Goal: Information Seeking & Learning: Find specific page/section

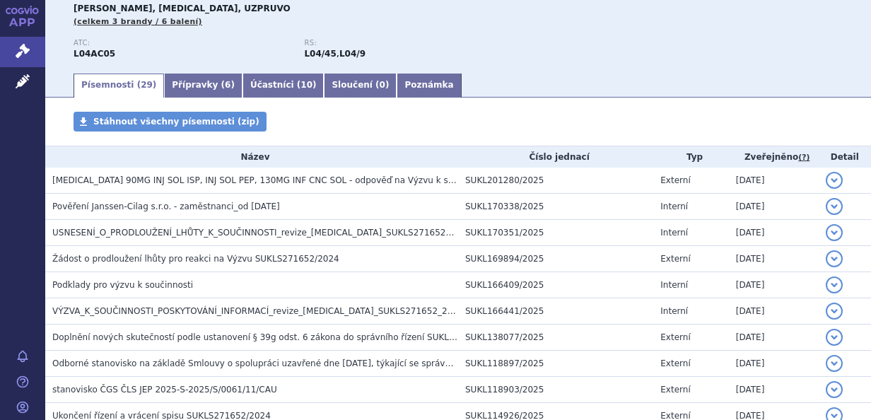
scroll to position [170, 0]
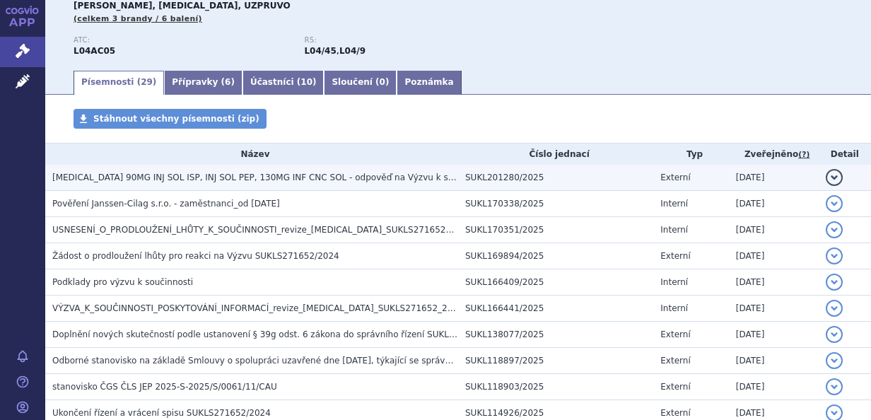
click at [301, 177] on span "[MEDICAL_DATA] 90MG INJ SOL ISP, INJ SOL PEP, 130MG INF CNC SOL - odpověď na Vý…" at bounding box center [318, 178] width 532 height 10
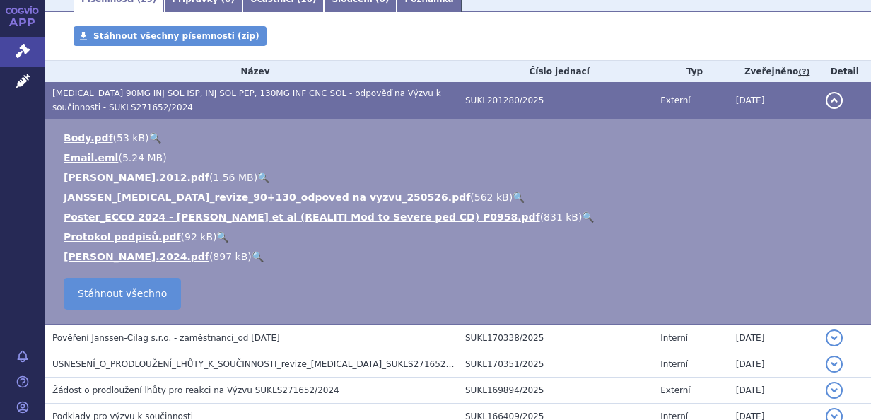
scroll to position [257, 0]
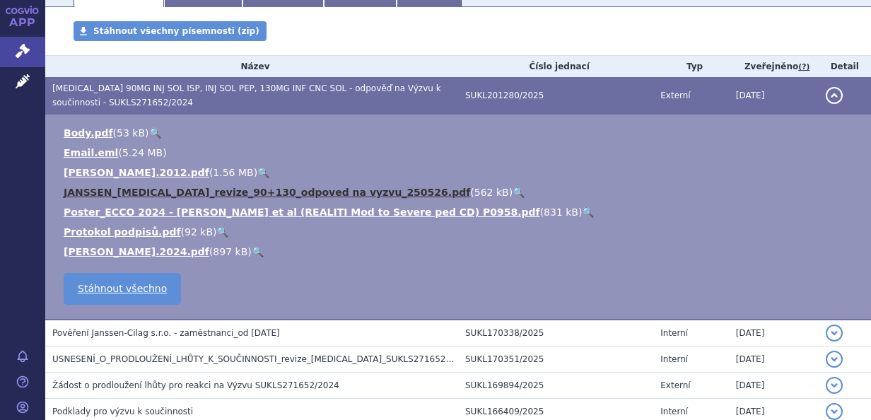
click at [328, 194] on link "JANSSEN_[MEDICAL_DATA]_revize_90+130_odpoved na vyzvu_250526.pdf" at bounding box center [267, 192] width 407 height 11
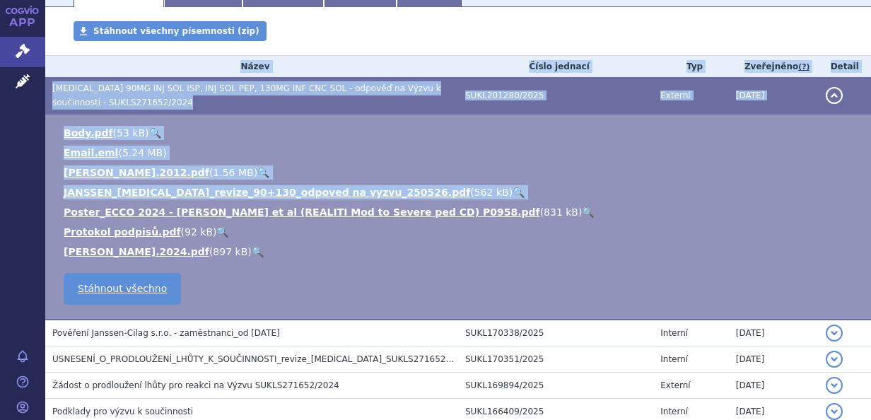
drag, startPoint x: 860, startPoint y: 187, endPoint x: 870, endPoint y: 347, distance: 160.2
click at [870, 347] on div "Správní řízení Vyhledávání Referenční skupiny Běžící lhůty Písemnosti SŘ Moje S…" at bounding box center [458, 210] width 826 height 420
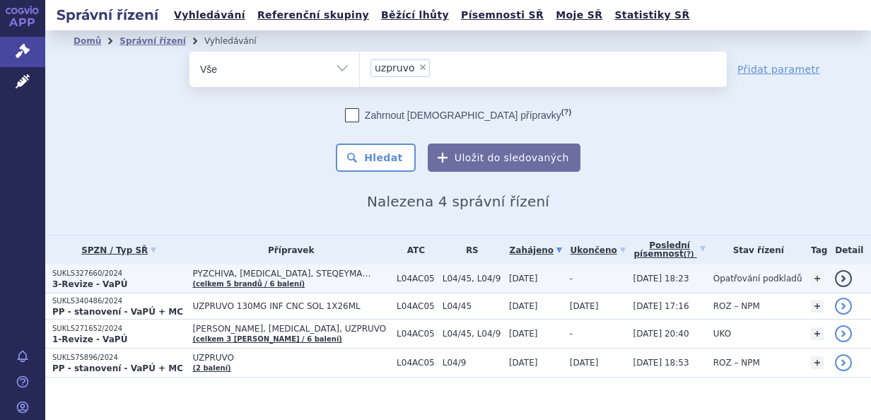
click at [332, 277] on span "PYZCHIVA, STELARA, STEQEYMA…" at bounding box center [290, 274] width 197 height 10
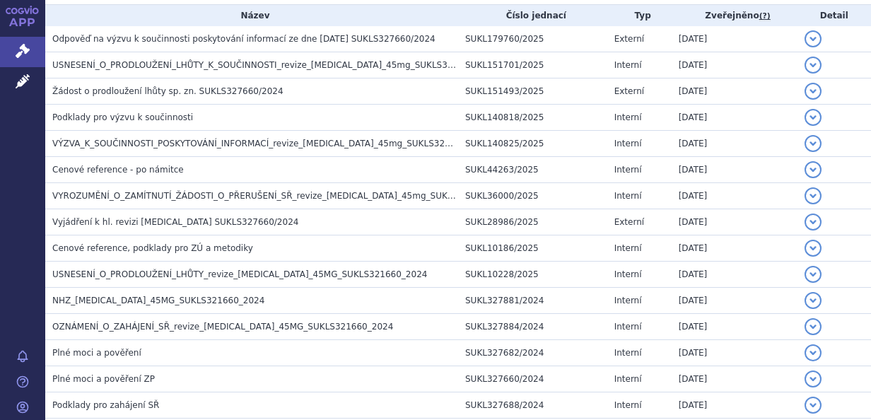
scroll to position [389, 0]
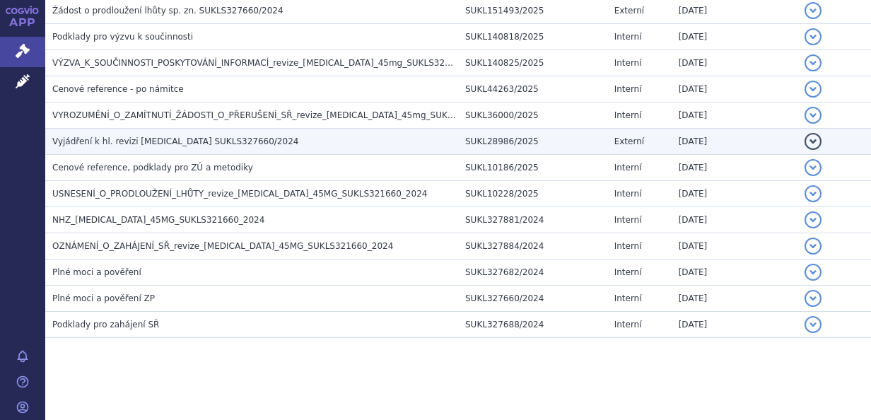
click at [221, 132] on td "Vyjádření k hl. revizi Stelara SUKLS327660/2024" at bounding box center [251, 142] width 413 height 26
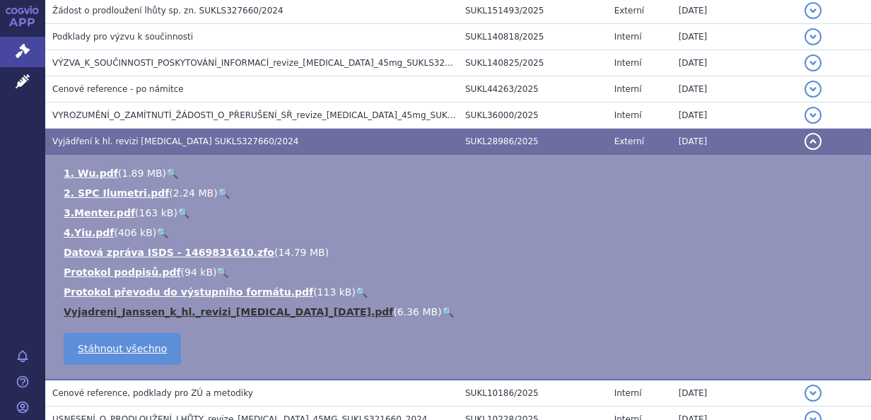
click at [177, 311] on link "Vyjadreni_Janssen_k_hl._revizi_STELARA_23.1.2025.pdf" at bounding box center [229, 311] width 330 height 11
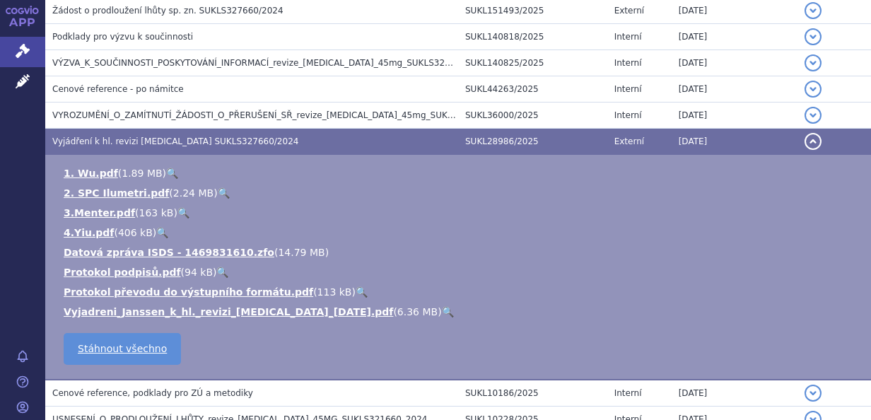
scroll to position [0, 0]
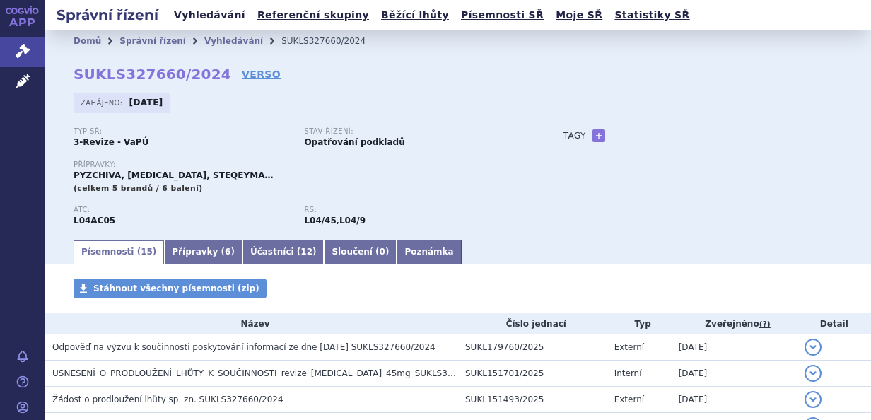
click at [211, 18] on link "Vyhledávání" at bounding box center [210, 15] width 80 height 19
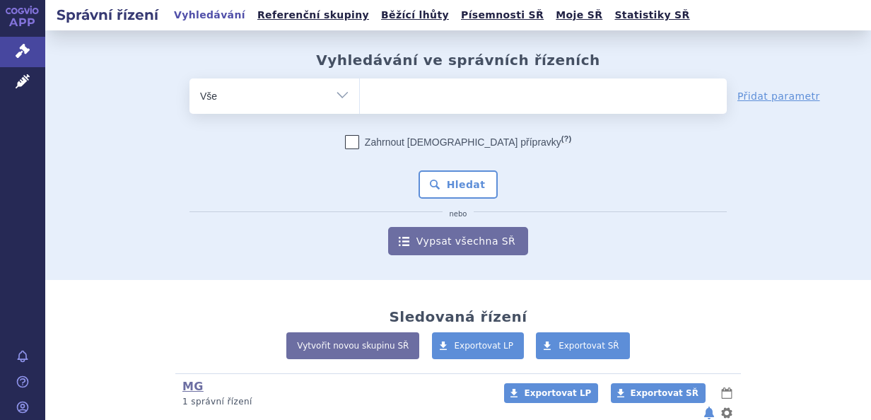
click at [394, 100] on ul at bounding box center [543, 94] width 367 height 30
click at [360, 100] on select at bounding box center [359, 95] width 1 height 35
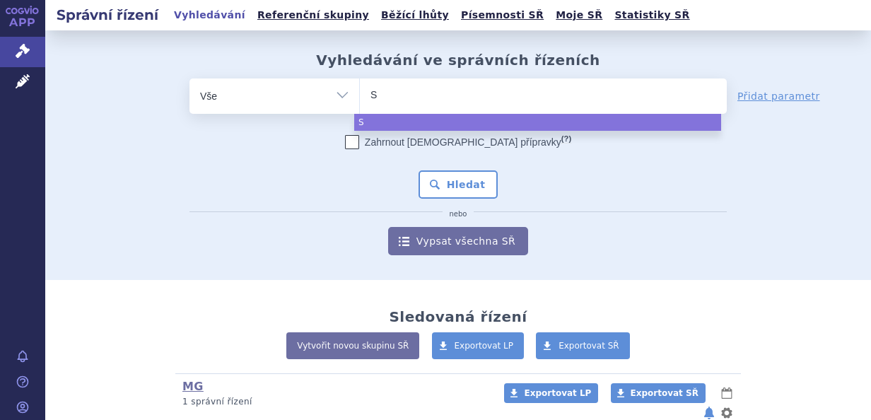
type input "SU"
type input "SUK"
type input "SUKL"
type input "SUKLS"
type input "SUKLS2"
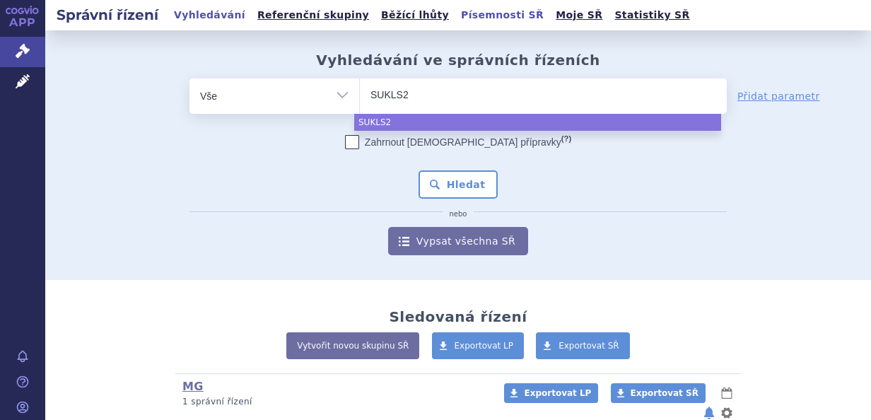
type input "SUKLS27"
type input "SUKLS273"
type input "SUKLS2732"
type input "SUKLS27327"
type input "SUKLS273277"
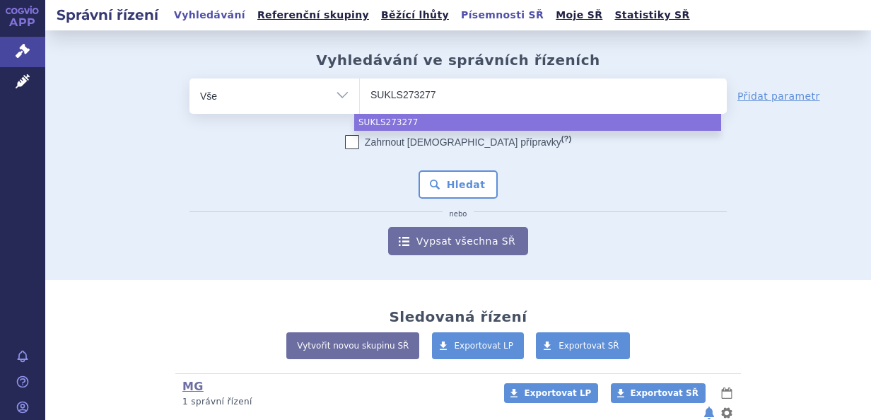
type input "SUKLS273277/"
type input "SUKLS273277/2"
type input "SUKLS273277/2%"
type input "SUKLS273277/2"
type input "SUKLS273277/20"
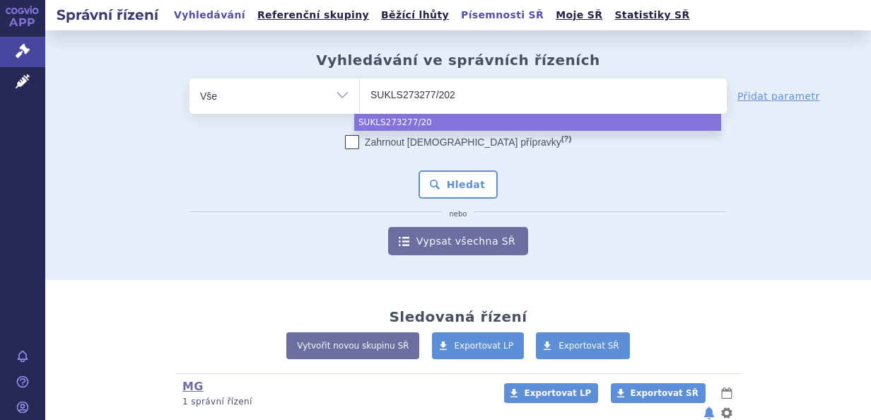
type input "SUKLS273277/2022"
select select "SUKLS273277/2022"
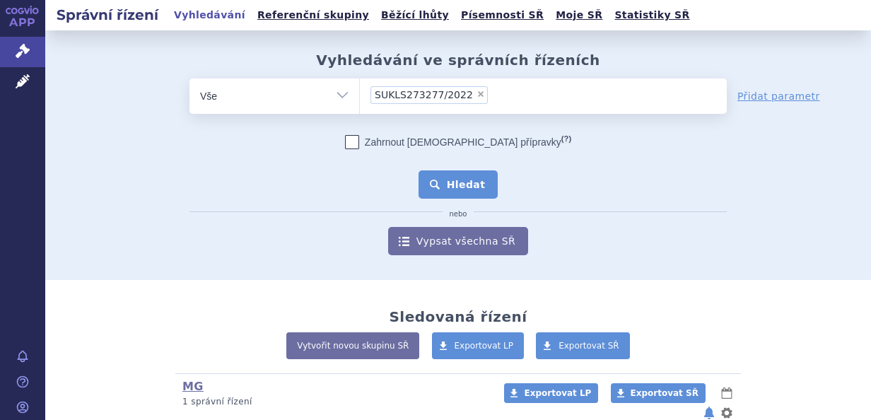
click at [448, 177] on button "Hledat" at bounding box center [459, 184] width 80 height 28
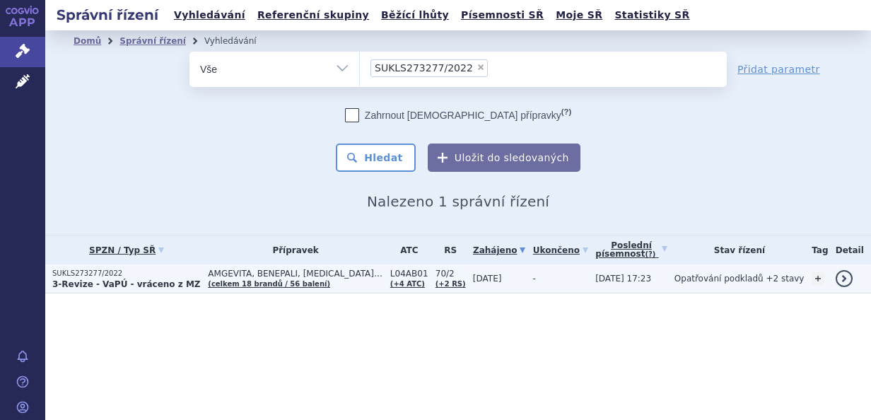
click at [201, 288] on p "3-Revize - VaPÚ - vráceno z MZ" at bounding box center [126, 284] width 149 height 11
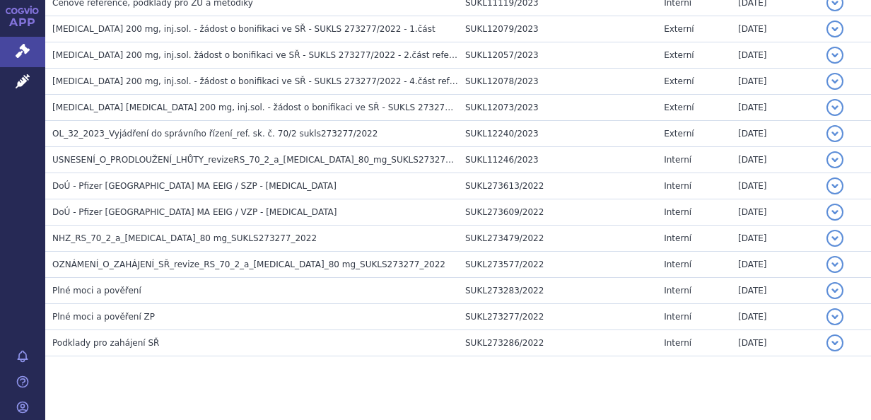
scroll to position [960, 0]
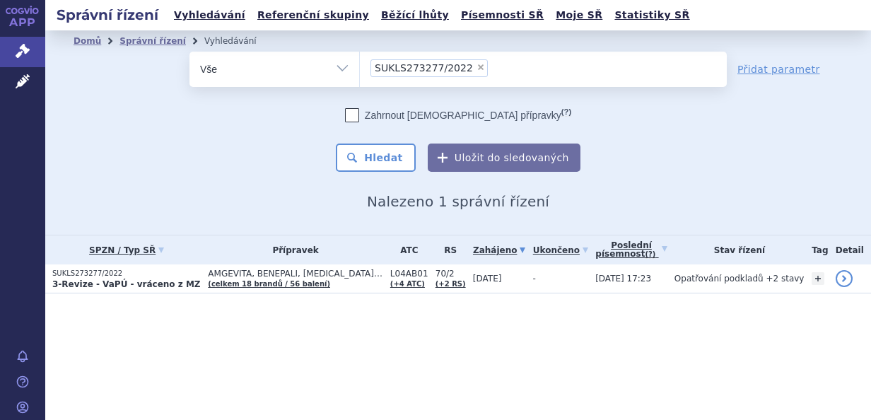
click at [477, 66] on span "×" at bounding box center [481, 67] width 8 height 8
click at [360, 66] on select "SUKLS273277/2022" at bounding box center [359, 68] width 1 height 35
select select
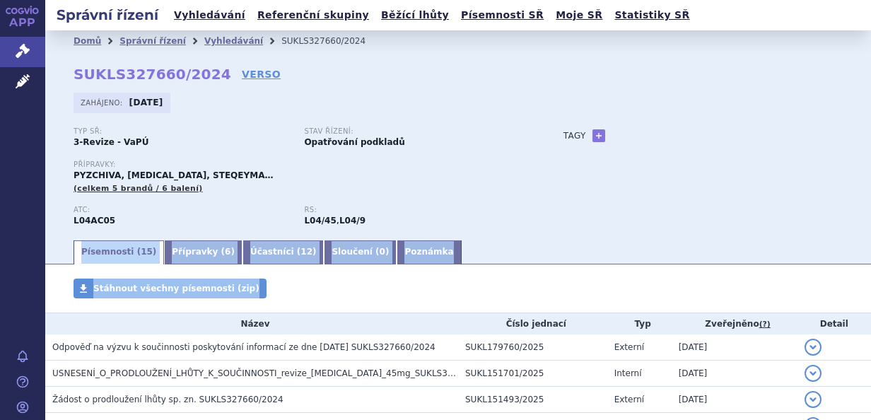
drag, startPoint x: 859, startPoint y: 184, endPoint x: 884, endPoint y: 300, distance: 118.6
click at [871, 300] on html "APP Správní řízení Léčivé přípravky Notifikace Nápověda Pavlína Arichtevová" at bounding box center [435, 210] width 871 height 420
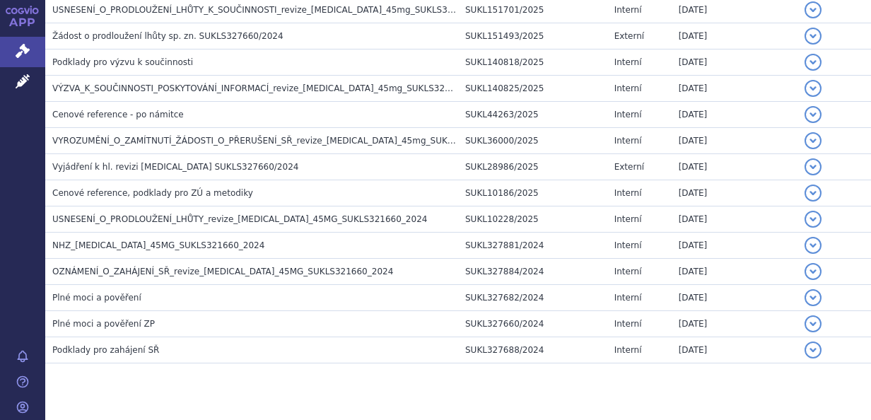
scroll to position [389, 0]
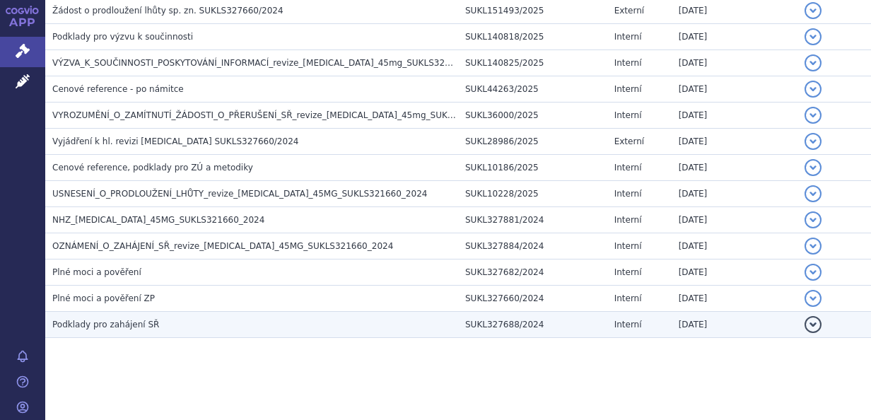
click at [359, 320] on h3 "Podklady pro zahájení SŘ" at bounding box center [255, 325] width 406 height 14
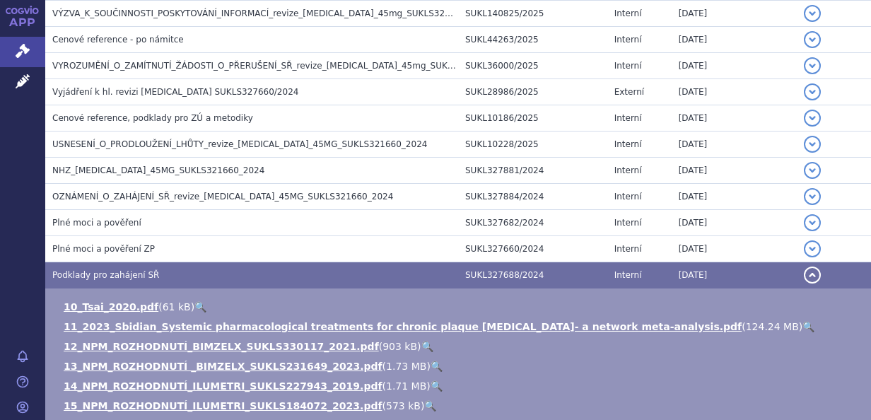
scroll to position [428, 0]
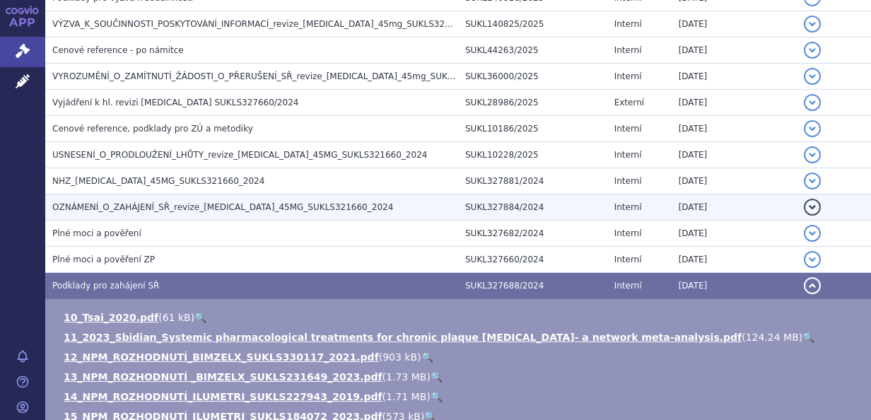
click at [225, 207] on span "OZNÁMENÍ_O_ZAHÁJENÍ_SŘ_revize_ustekinumab_45MG_SUKLS321660_2024" at bounding box center [222, 207] width 341 height 10
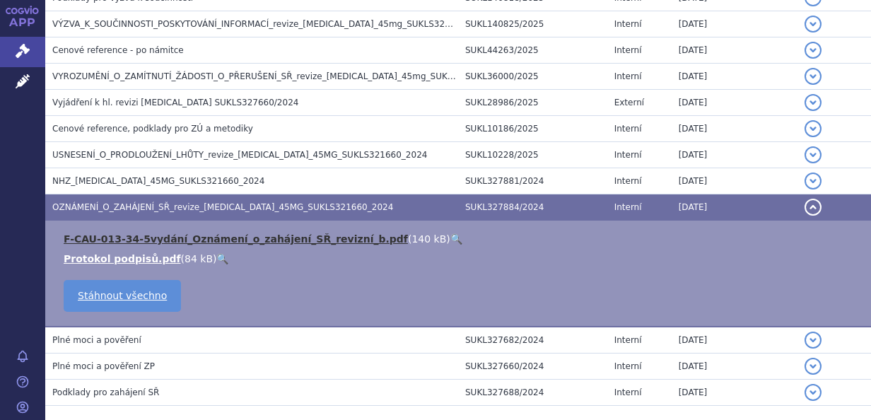
click at [253, 238] on link "F-CAU-013-34-5vydání_Oznámení_o_zahájení_SŘ_revizní_b.pdf" at bounding box center [236, 238] width 344 height 11
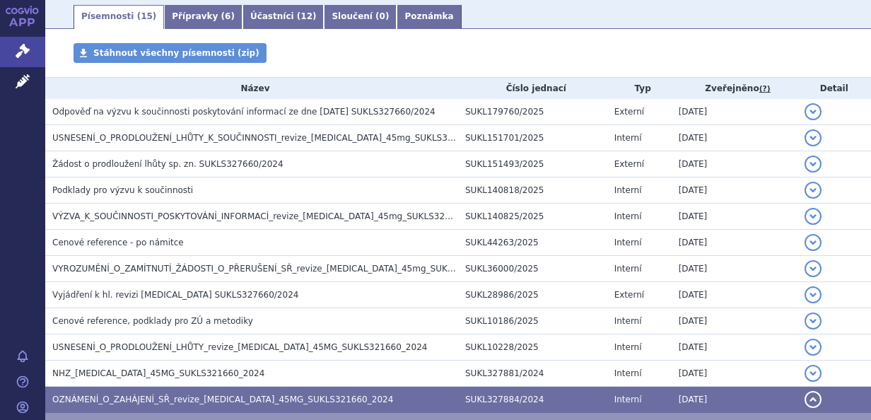
scroll to position [233, 0]
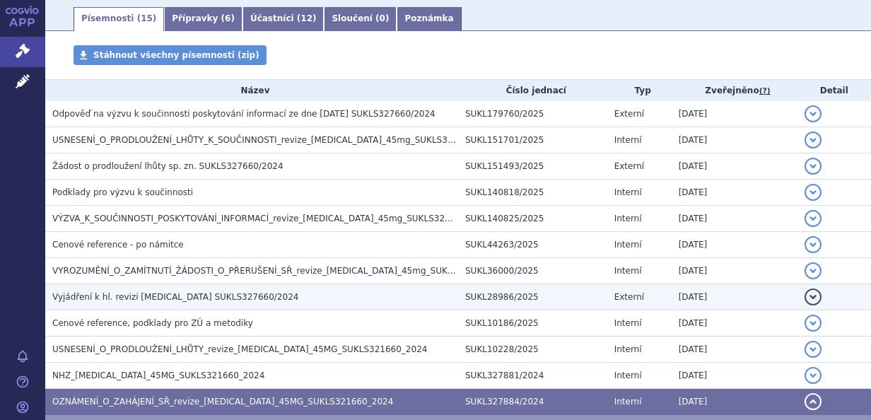
click at [226, 298] on span "Vyjádření k hl. revizi Stelara SUKLS327660/2024" at bounding box center [175, 297] width 246 height 10
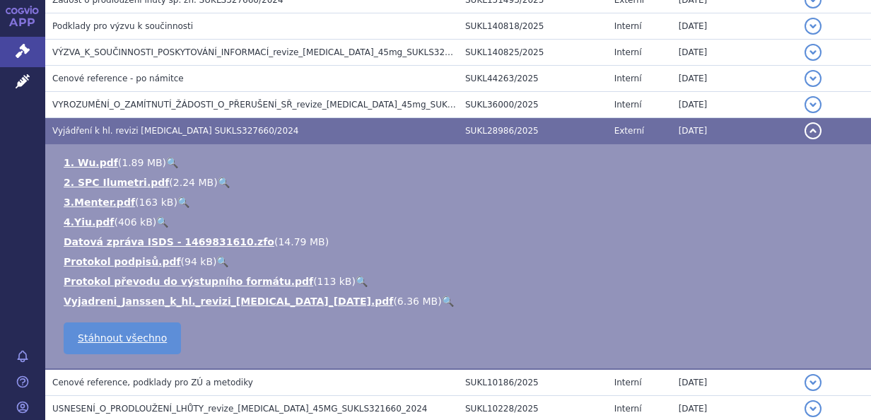
scroll to position [466, 0]
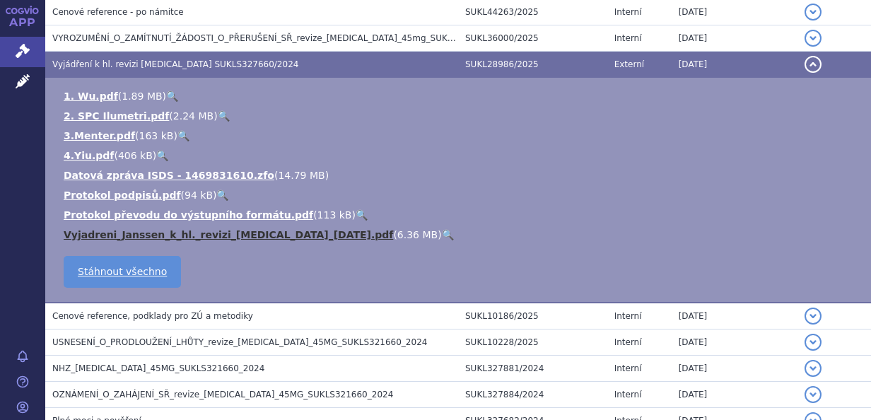
click at [245, 236] on link "Vyjadreni_Janssen_k_hl._revizi_STELARA_23.1.2025.pdf" at bounding box center [229, 234] width 330 height 11
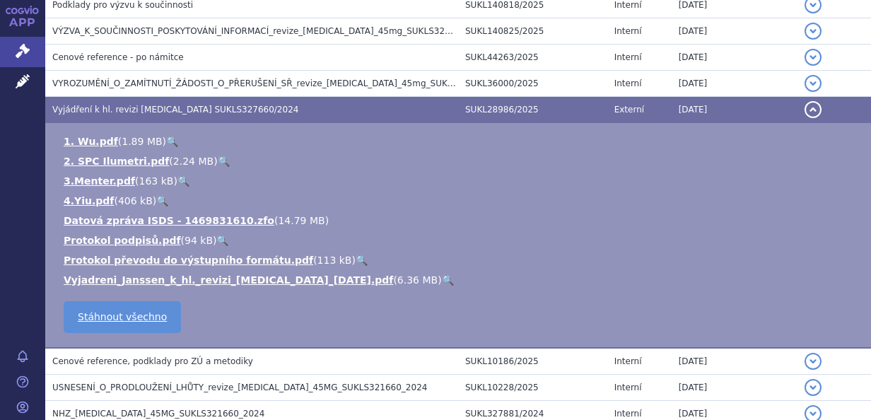
scroll to position [615, 0]
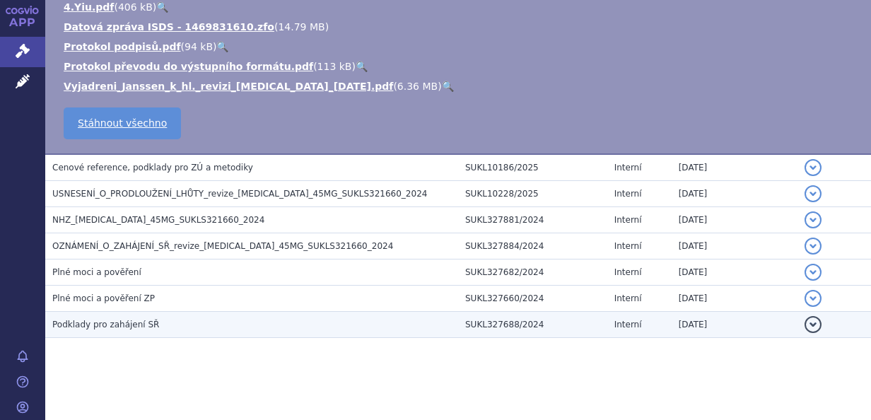
click at [210, 328] on h3 "Podklady pro zahájení SŘ" at bounding box center [255, 325] width 406 height 14
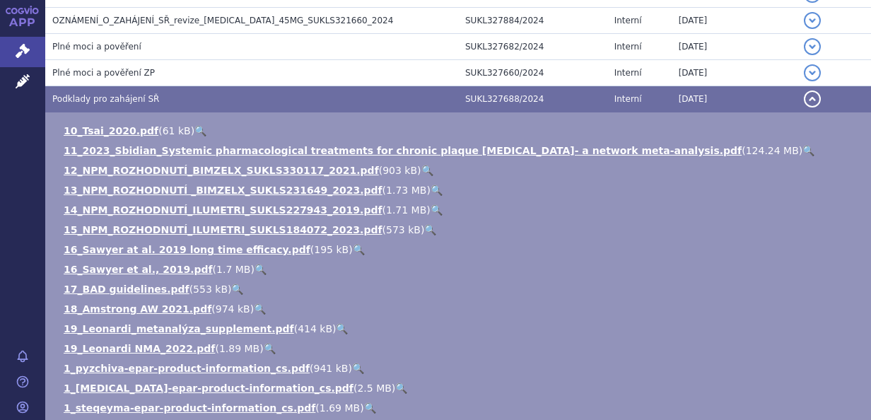
scroll to position [389, 0]
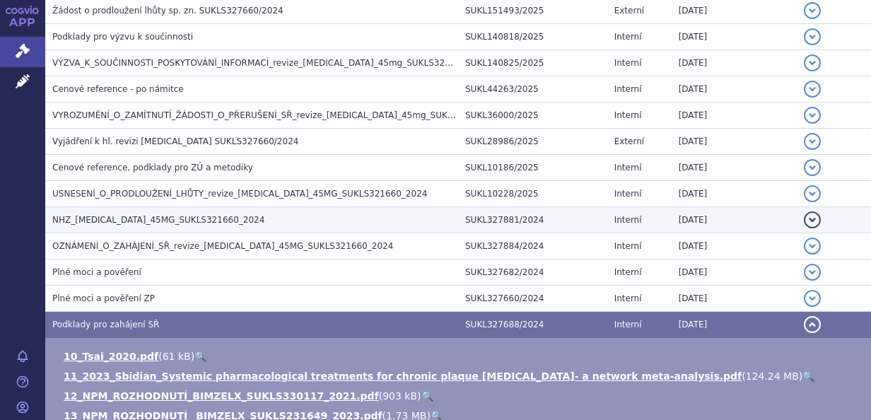
click at [855, 212] on td "detail" at bounding box center [834, 220] width 74 height 26
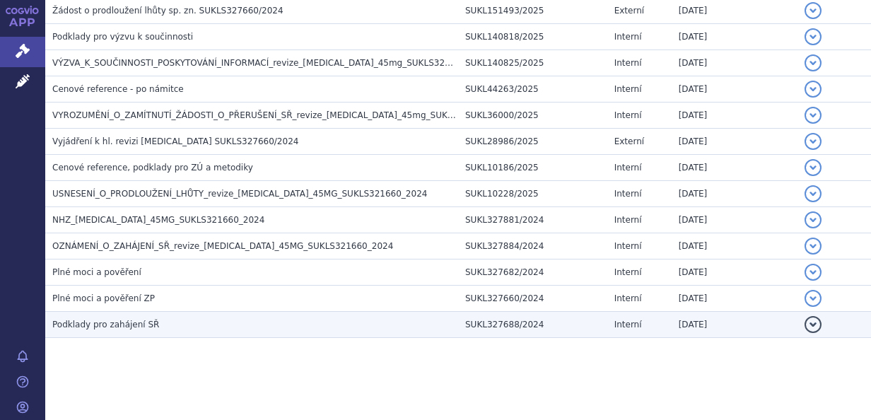
click at [130, 323] on span "Podklady pro zahájení SŘ" at bounding box center [105, 325] width 107 height 10
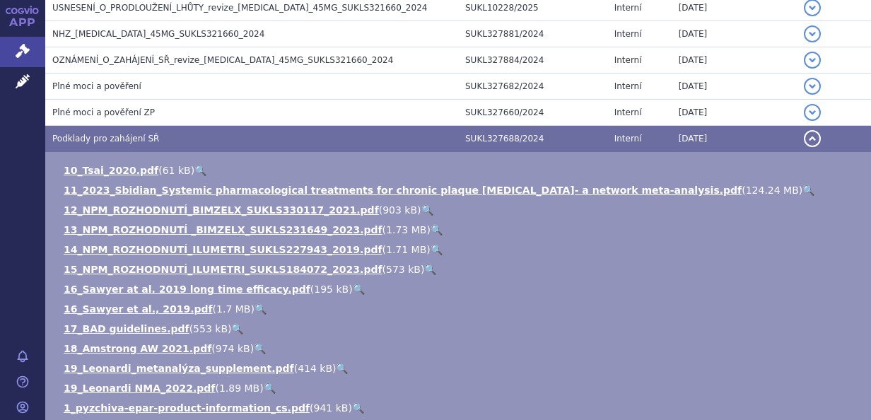
scroll to position [587, 0]
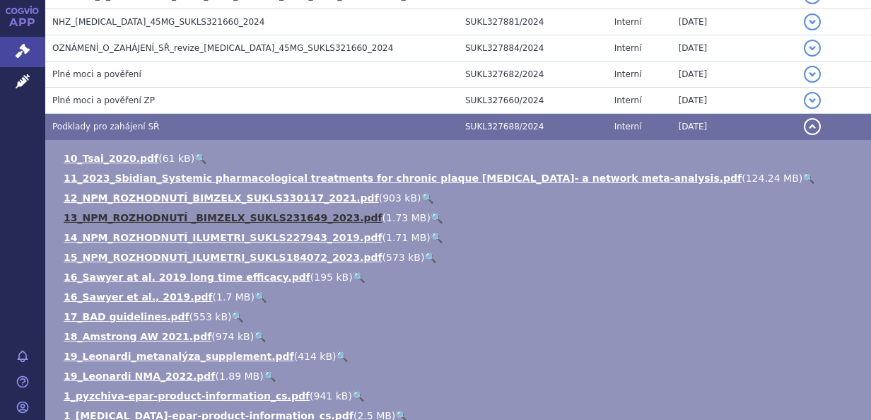
click at [246, 216] on link "13_NPM_ROZHODNUTÍ _BIMZELX_SUKLS231649_2023.pdf" at bounding box center [223, 217] width 319 height 11
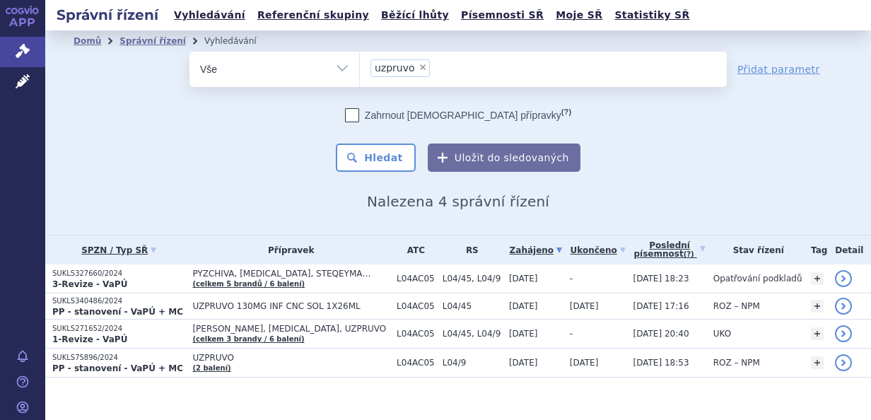
click at [417, 68] on li "× uzpruvo" at bounding box center [400, 68] width 59 height 18
click at [360, 68] on select "uzpruvo" at bounding box center [359, 68] width 1 height 35
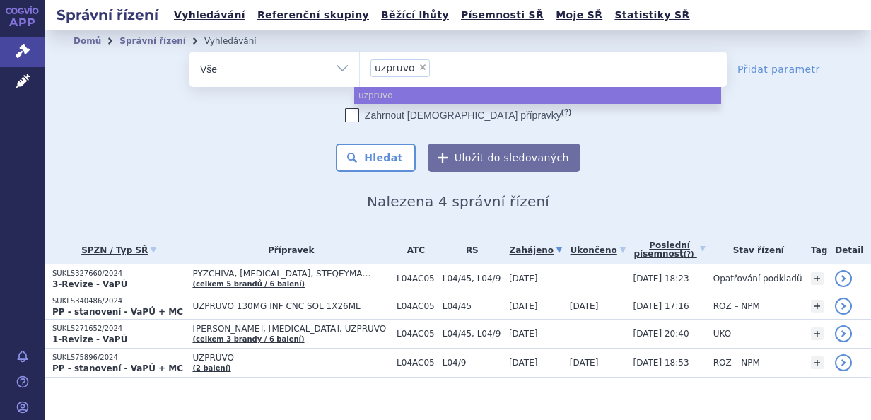
click at [419, 65] on span "×" at bounding box center [423, 67] width 8 height 8
click at [360, 65] on select "uzpruvo" at bounding box center [359, 68] width 1 height 35
select select
type input "bi"
type input "bim"
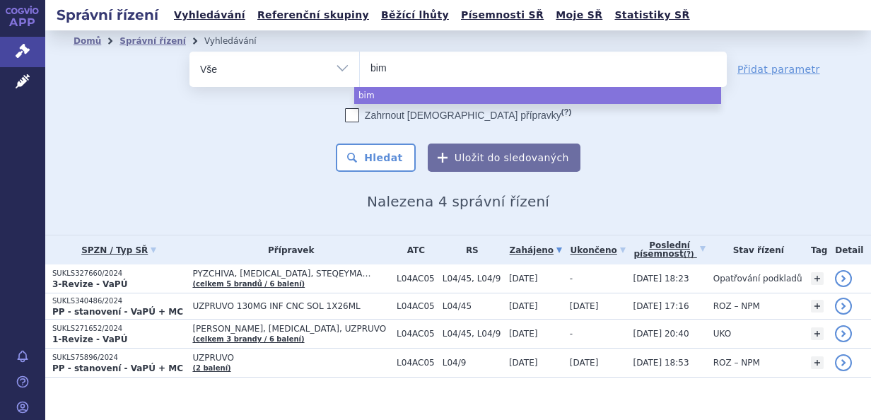
type input "bimz"
type input "bimze"
type input "bimzel"
type input "bimzelx"
select select "bimzelx"
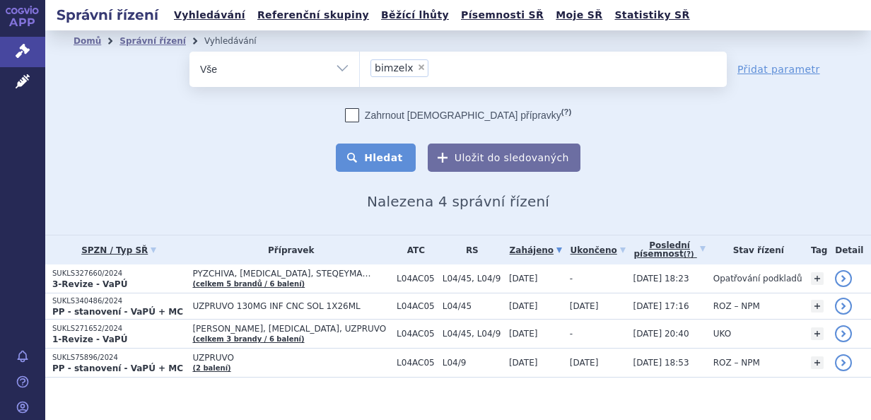
click at [381, 151] on button "Hledat" at bounding box center [376, 158] width 80 height 28
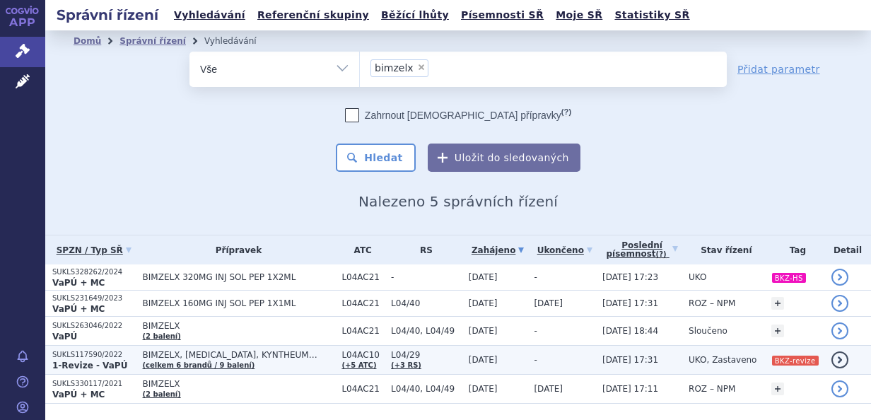
click at [289, 356] on span "BIMZELX, [MEDICAL_DATA], KYNTHEUM…" at bounding box center [239, 355] width 192 height 10
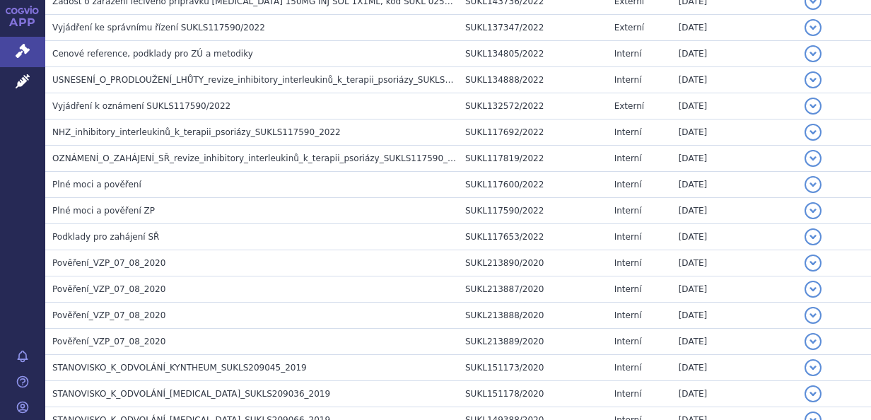
scroll to position [3564, 0]
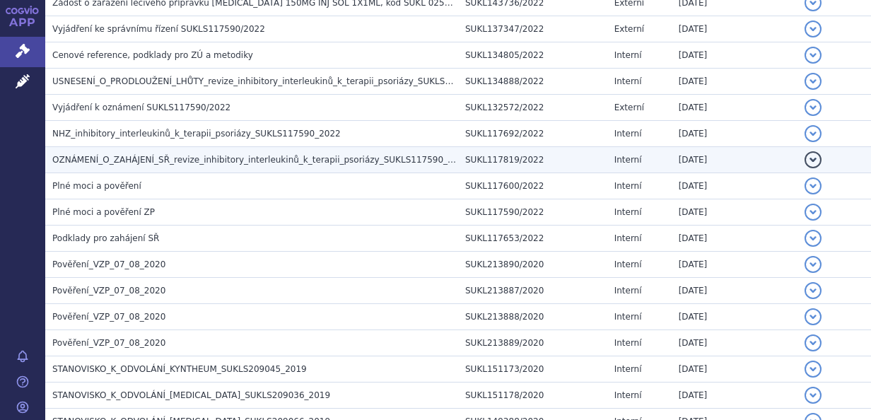
click at [315, 155] on span "OZNÁMENÍ_O_ZAHÁJENÍ_SŘ_revize_inhibitory_interleukinů_k_terapii_psoriázy_SUKLS1…" at bounding box center [260, 160] width 417 height 10
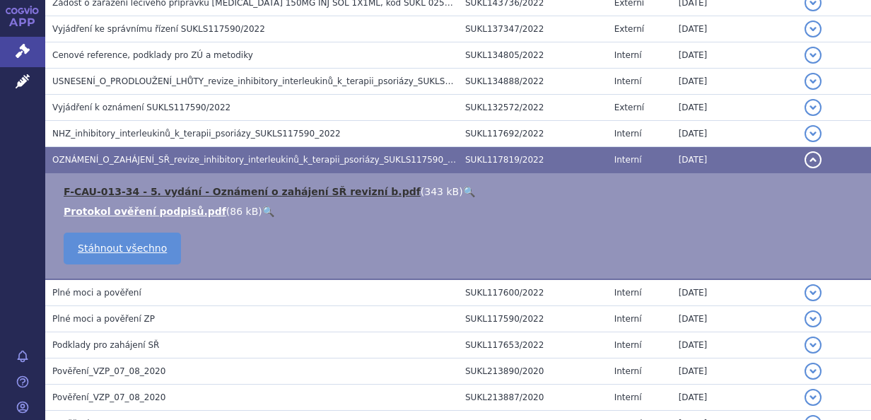
click at [289, 186] on link "F-CAU-013-34 - 5. vydání - Oznámení o zahájení SŘ revizní b.pdf" at bounding box center [242, 191] width 357 height 11
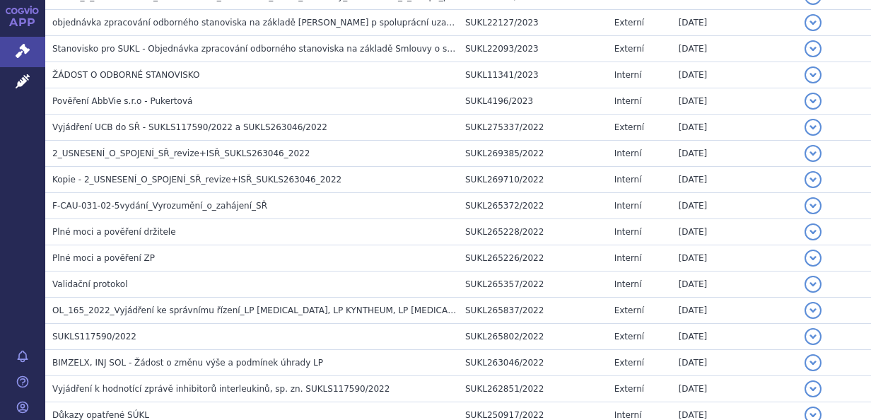
scroll to position [2050, 0]
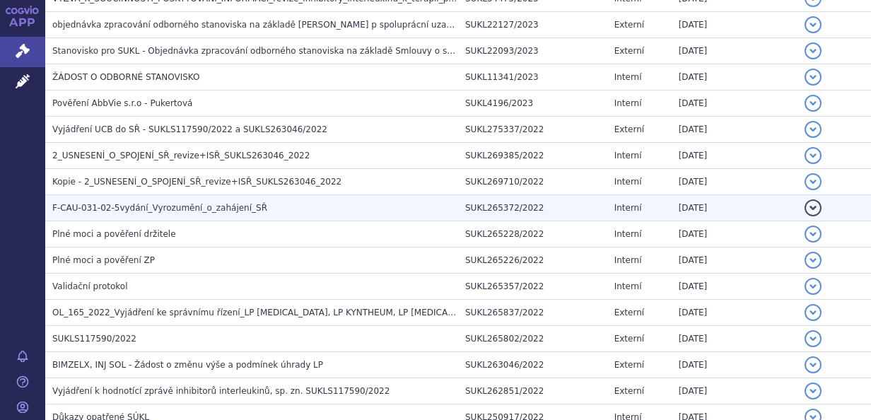
click at [137, 201] on h3 "F-CAU-031-02-5vydání_Vyrozumění_o_zahájení_SŘ" at bounding box center [255, 208] width 406 height 14
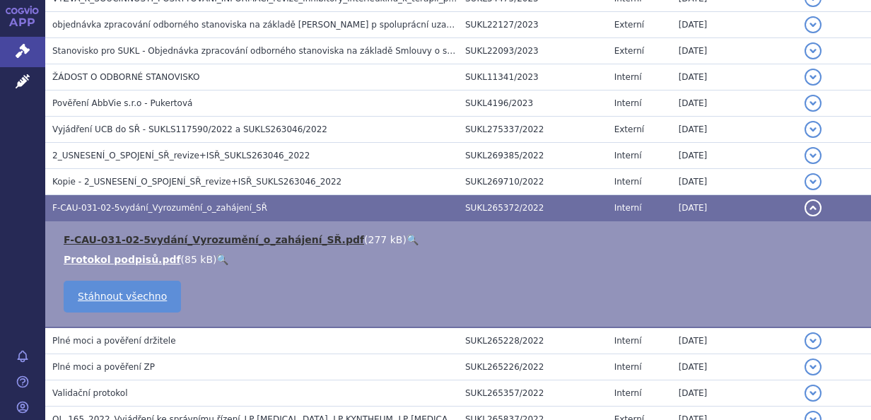
click at [134, 234] on link "F-CAU-031-02-5vydání_Vyrozumění_o_zahájení_SŘ.pdf" at bounding box center [214, 239] width 301 height 11
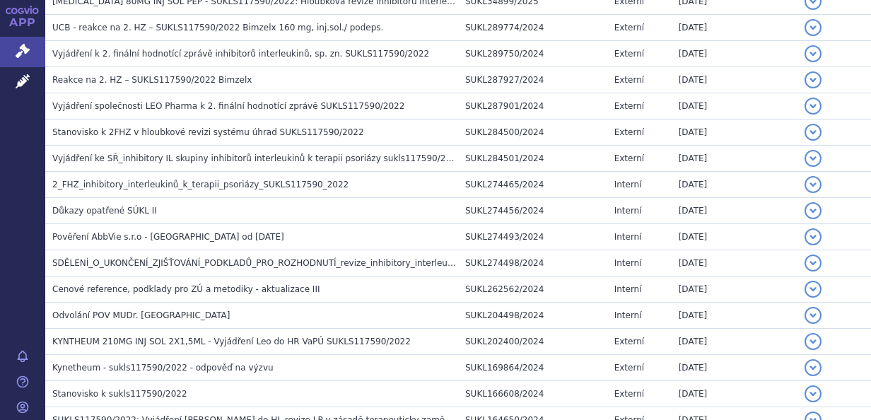
scroll to position [552, 0]
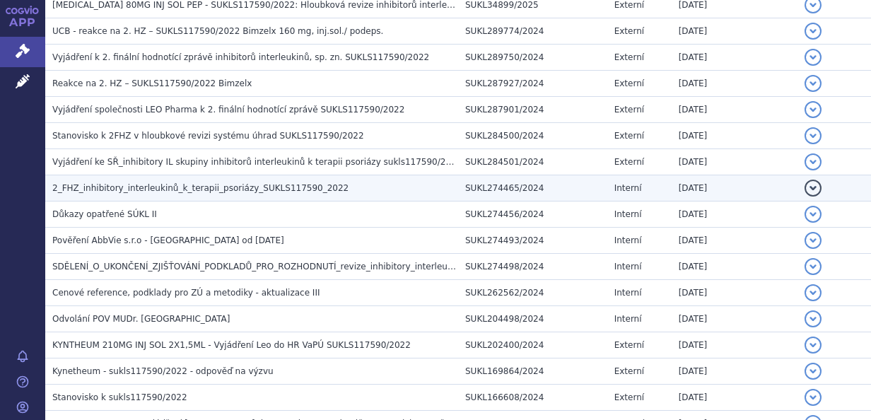
click at [159, 189] on span "2_FHZ_inhibitory_interleukinů_k_terapii_psoriázy_SUKLS117590_2022" at bounding box center [200, 188] width 296 height 10
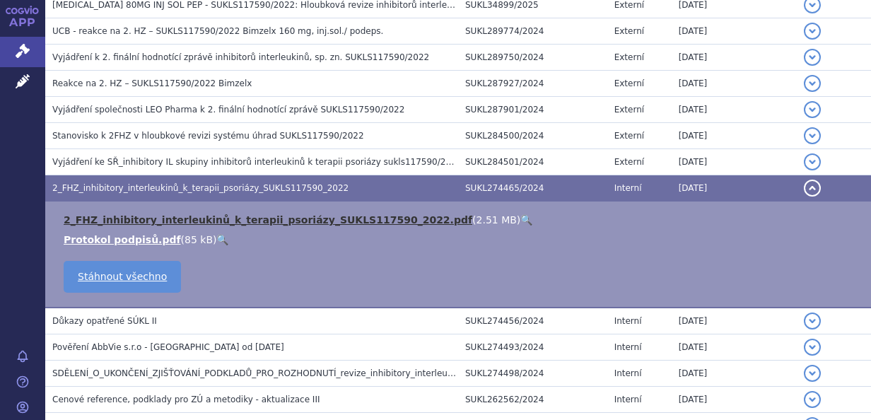
click at [163, 221] on link "2_FHZ_inhibitory_interleukinů_k_terapii_psoriázy_SUKLS117590_2022.pdf" at bounding box center [268, 219] width 409 height 11
